Goal: Navigation & Orientation: Find specific page/section

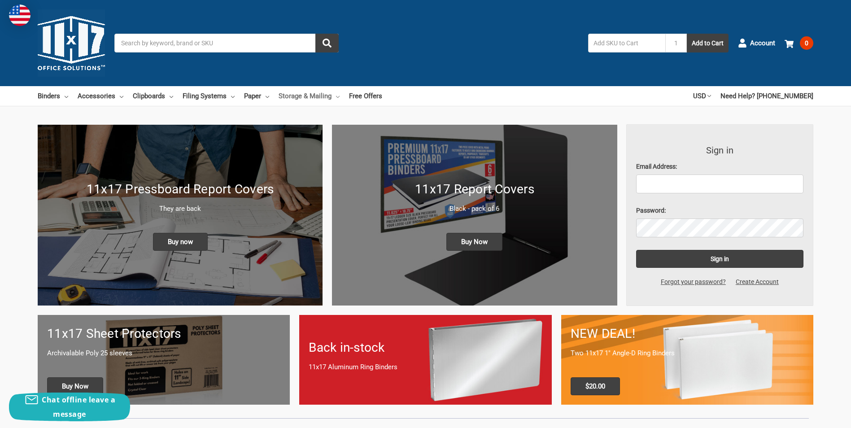
click at [321, 95] on link "Storage & Mailing" at bounding box center [308, 96] width 61 height 20
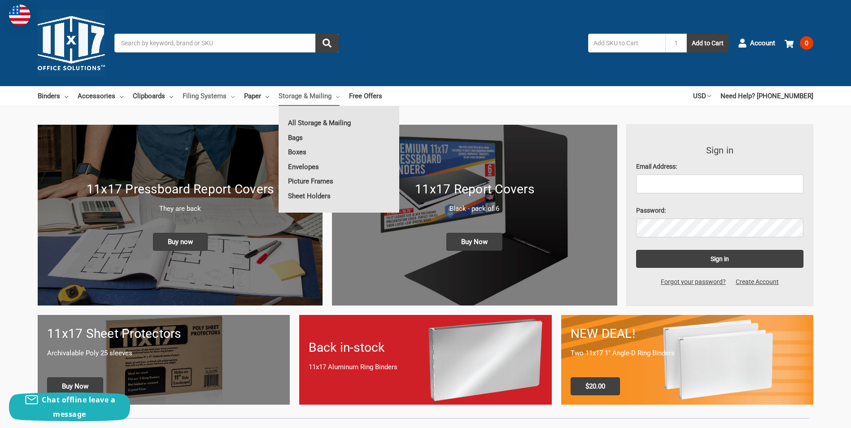
click at [218, 97] on link "Filing Systems" at bounding box center [209, 96] width 52 height 20
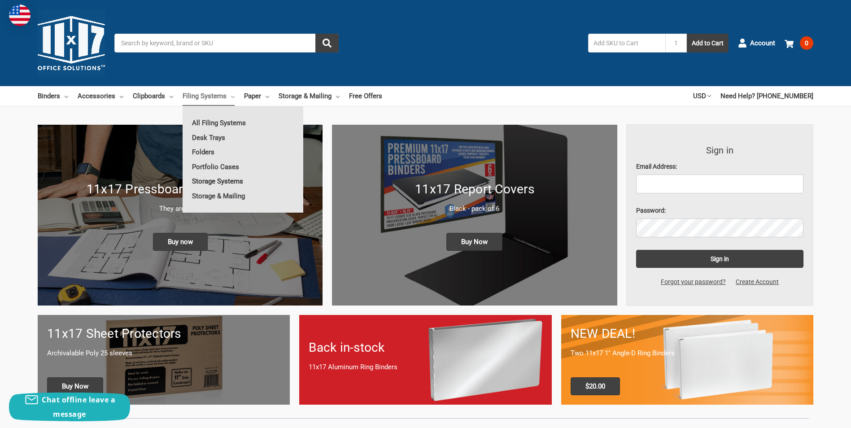
click at [208, 181] on link "Storage Systems" at bounding box center [243, 181] width 121 height 14
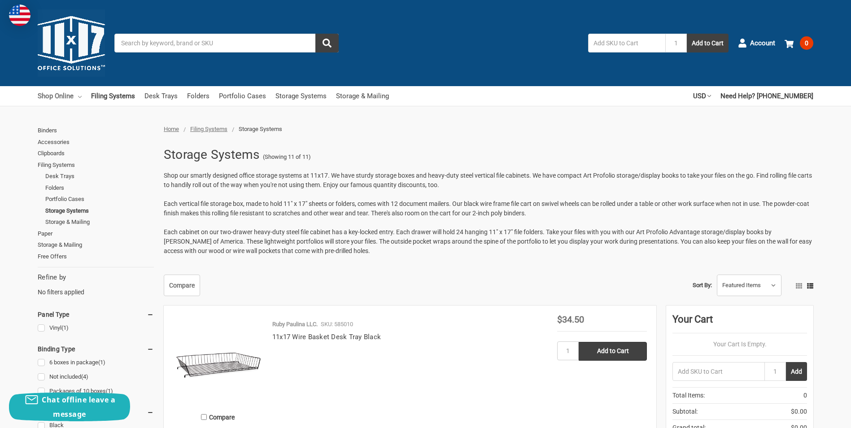
click at [53, 95] on link "Shop Online" at bounding box center [60, 96] width 44 height 20
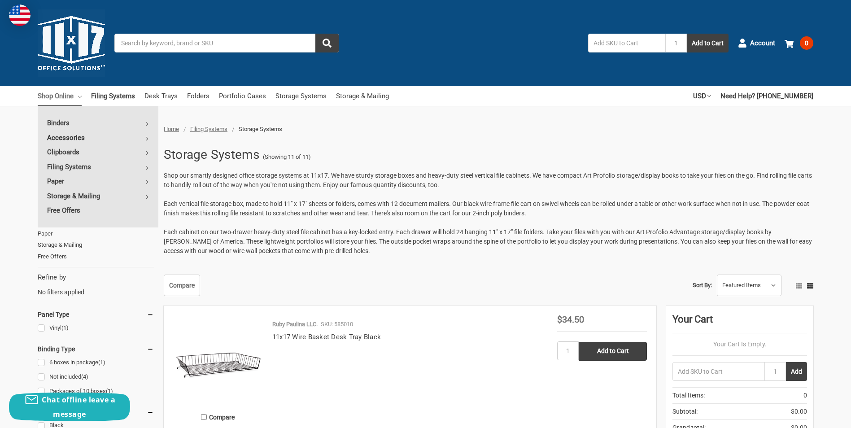
click at [64, 137] on link "Accessories" at bounding box center [98, 138] width 121 height 14
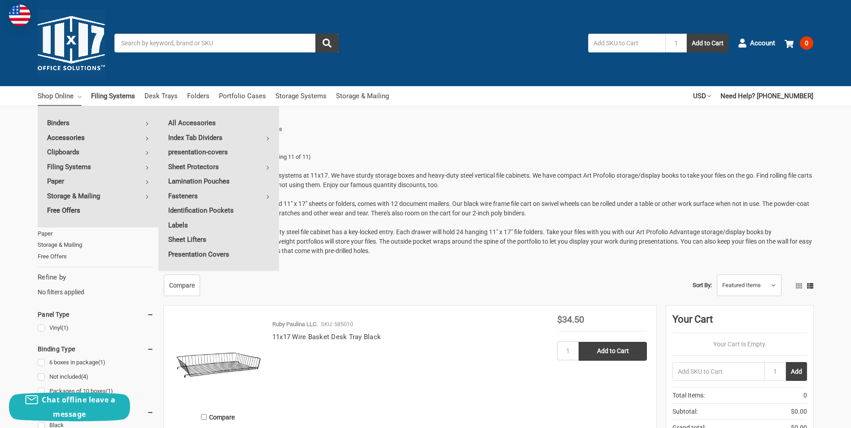
click at [58, 210] on link "Free Offers" at bounding box center [98, 210] width 121 height 14
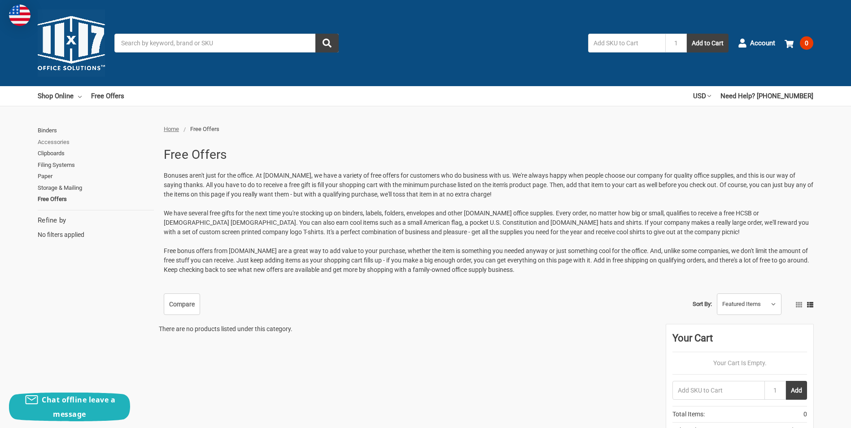
click at [49, 141] on link "Accessories" at bounding box center [96, 142] width 116 height 12
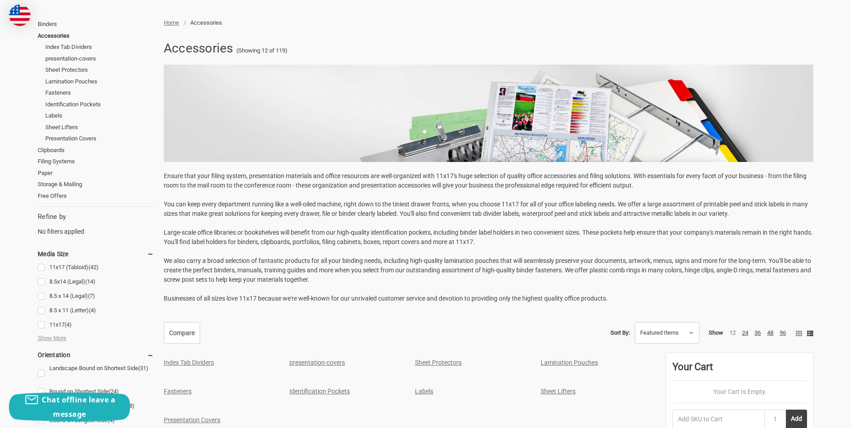
scroll to position [90, 0]
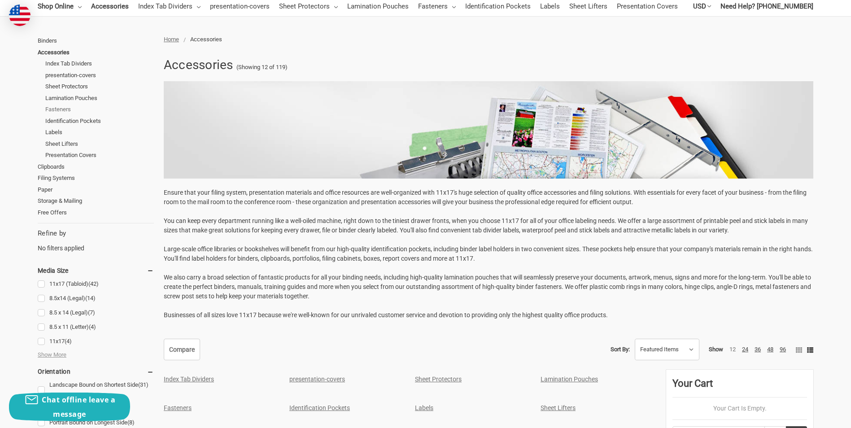
click at [55, 109] on link "Fasteners" at bounding box center [99, 110] width 109 height 12
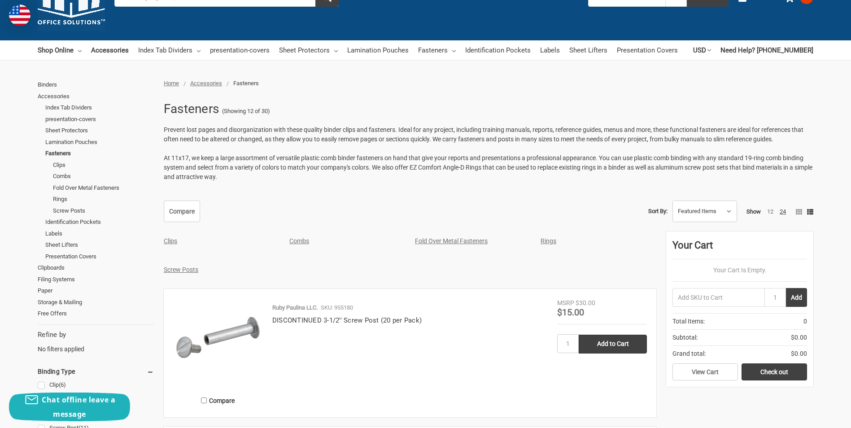
scroll to position [45, 0]
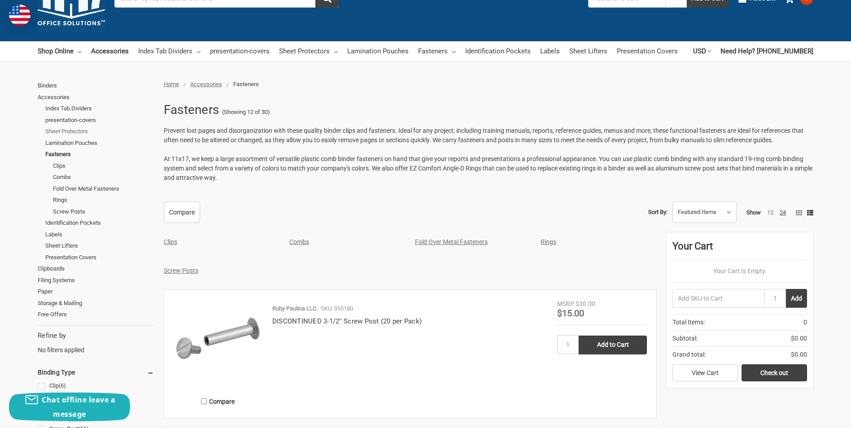
click at [61, 133] on link "Sheet Protectors" at bounding box center [99, 132] width 109 height 12
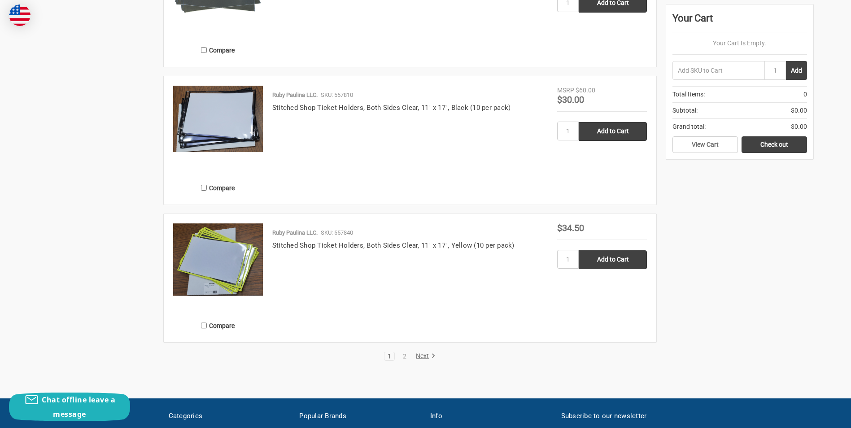
scroll to position [1749, 0]
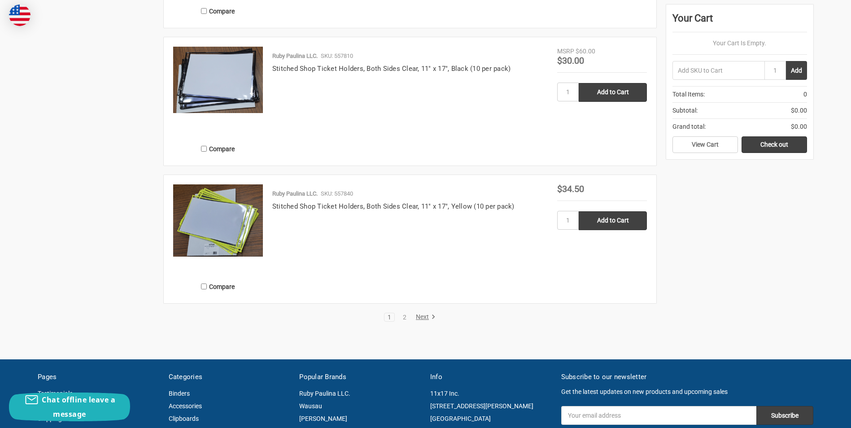
click at [424, 317] on link "Next" at bounding box center [424, 317] width 23 height 8
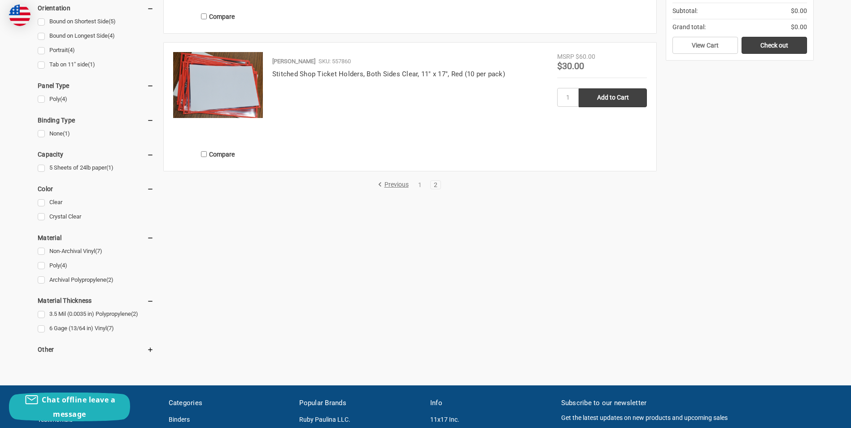
scroll to position [314, 0]
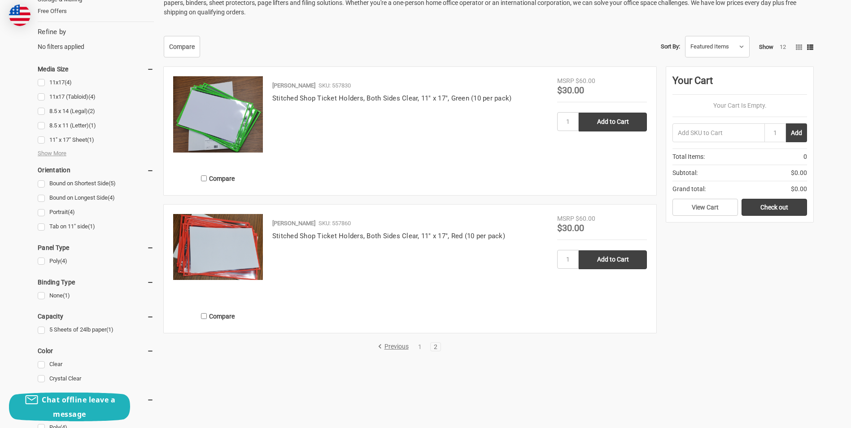
click at [402, 348] on link "Previous" at bounding box center [395, 347] width 34 height 8
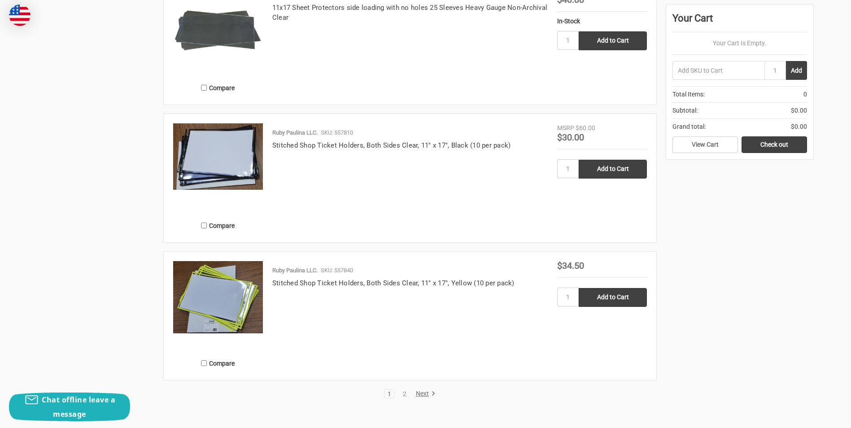
scroll to position [1659, 0]
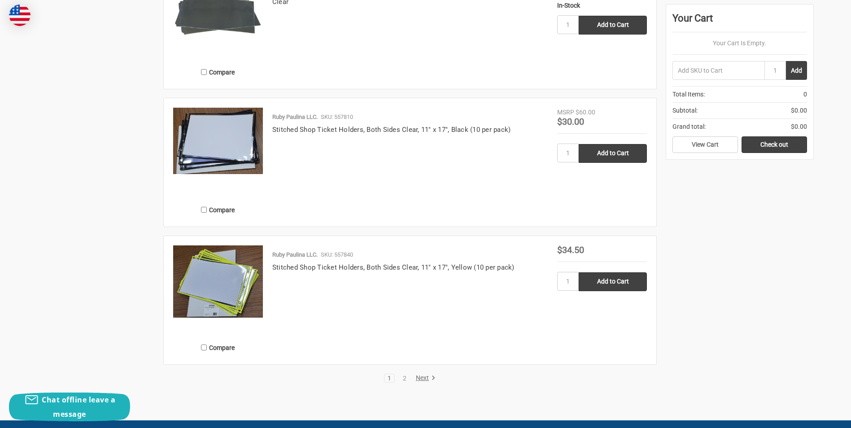
click at [416, 378] on link "Next" at bounding box center [424, 378] width 23 height 8
